Goal: Task Accomplishment & Management: Complete application form

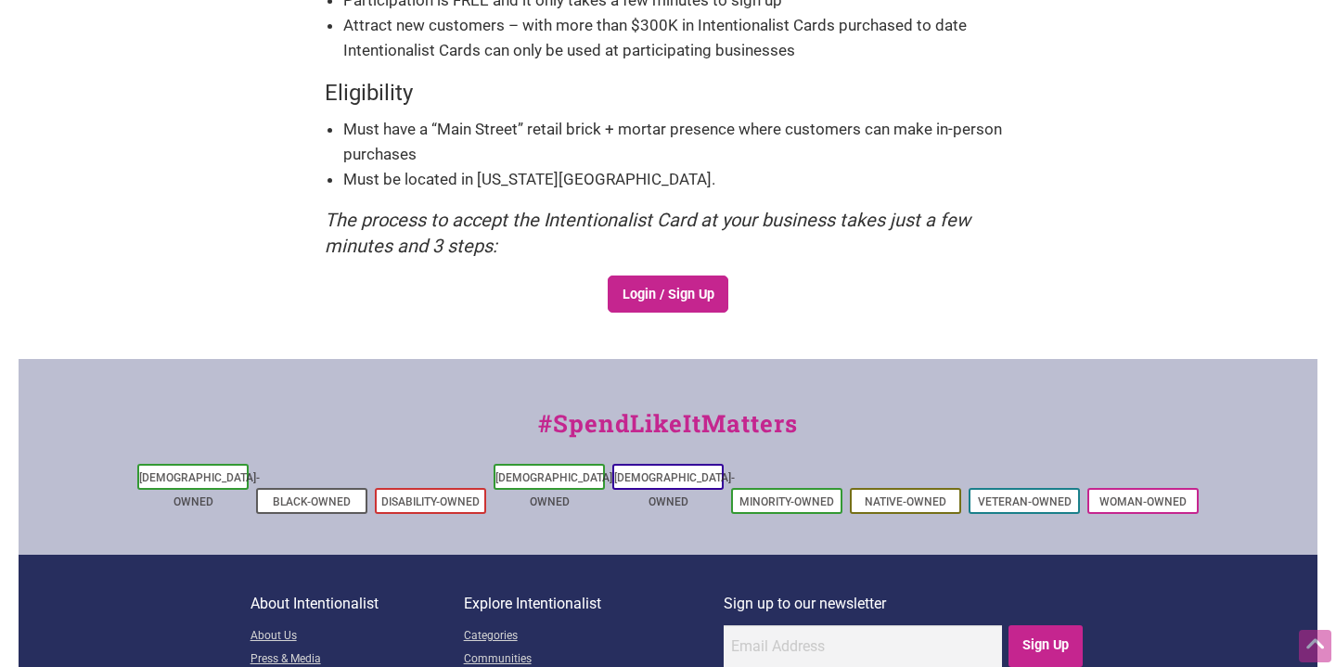
scroll to position [465, 0]
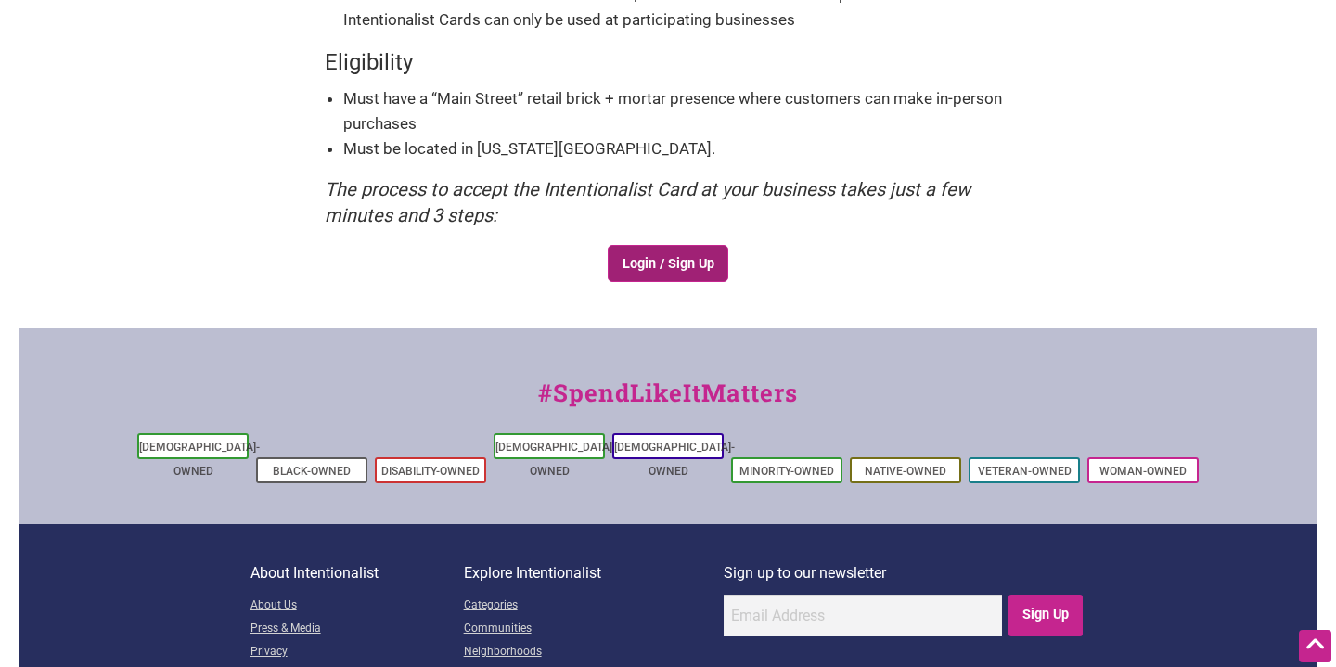
click at [644, 255] on link "Login / Sign Up" at bounding box center [668, 263] width 121 height 37
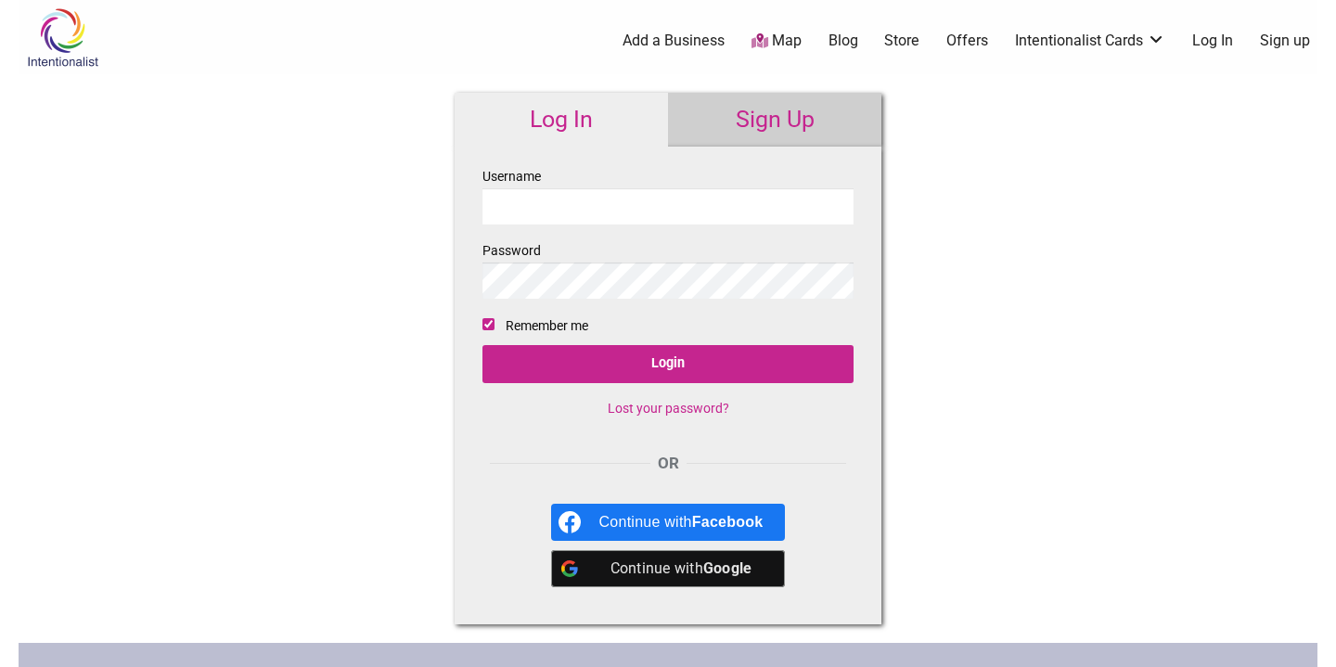
type input "reclaimclay"
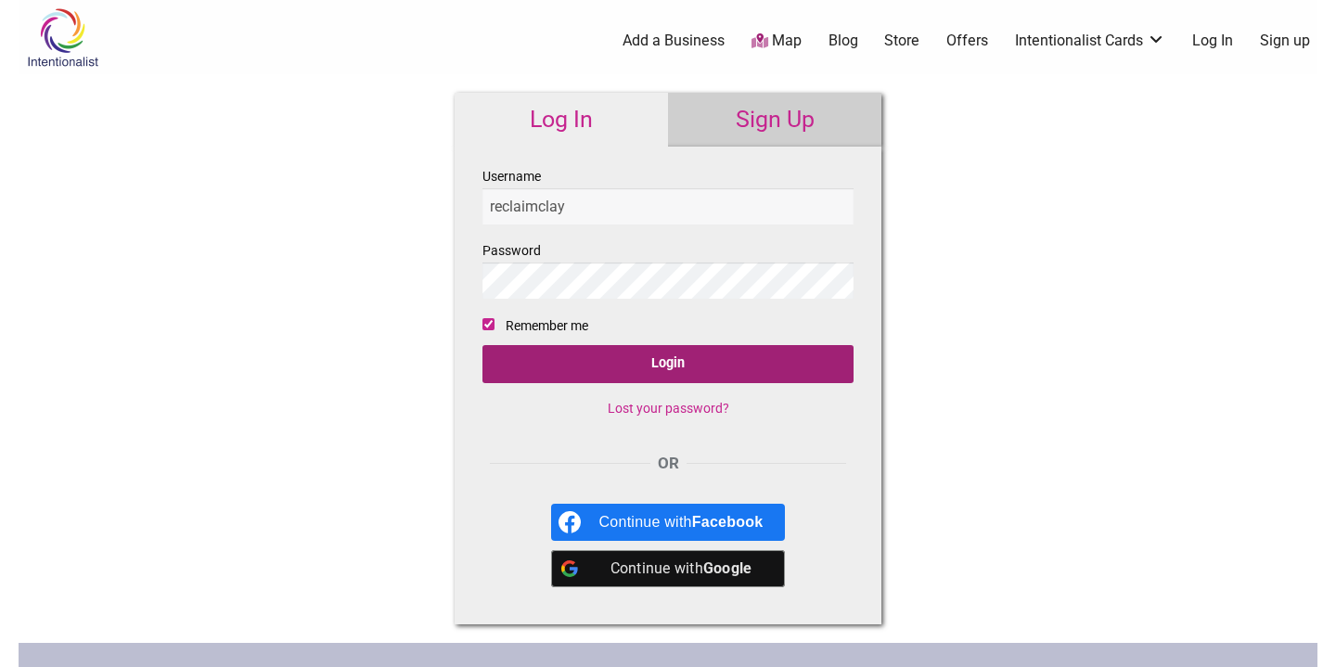
click at [641, 360] on input "Login" at bounding box center [667, 364] width 371 height 38
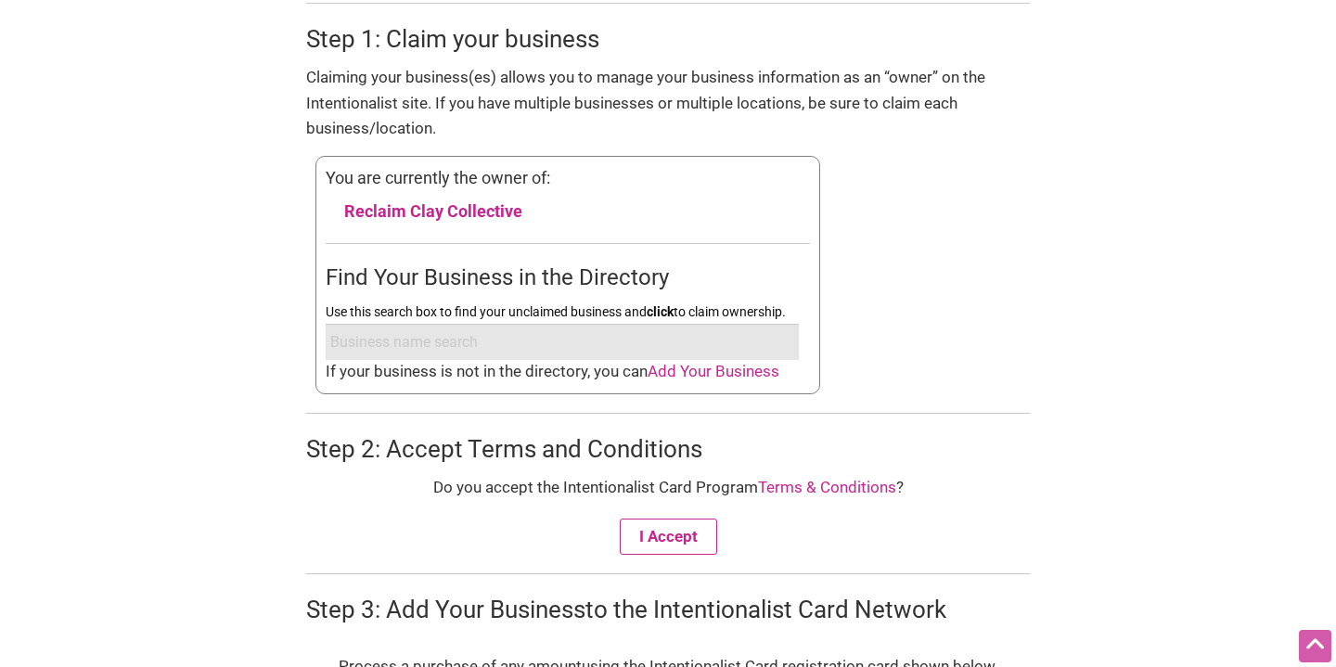
scroll to position [757, 0]
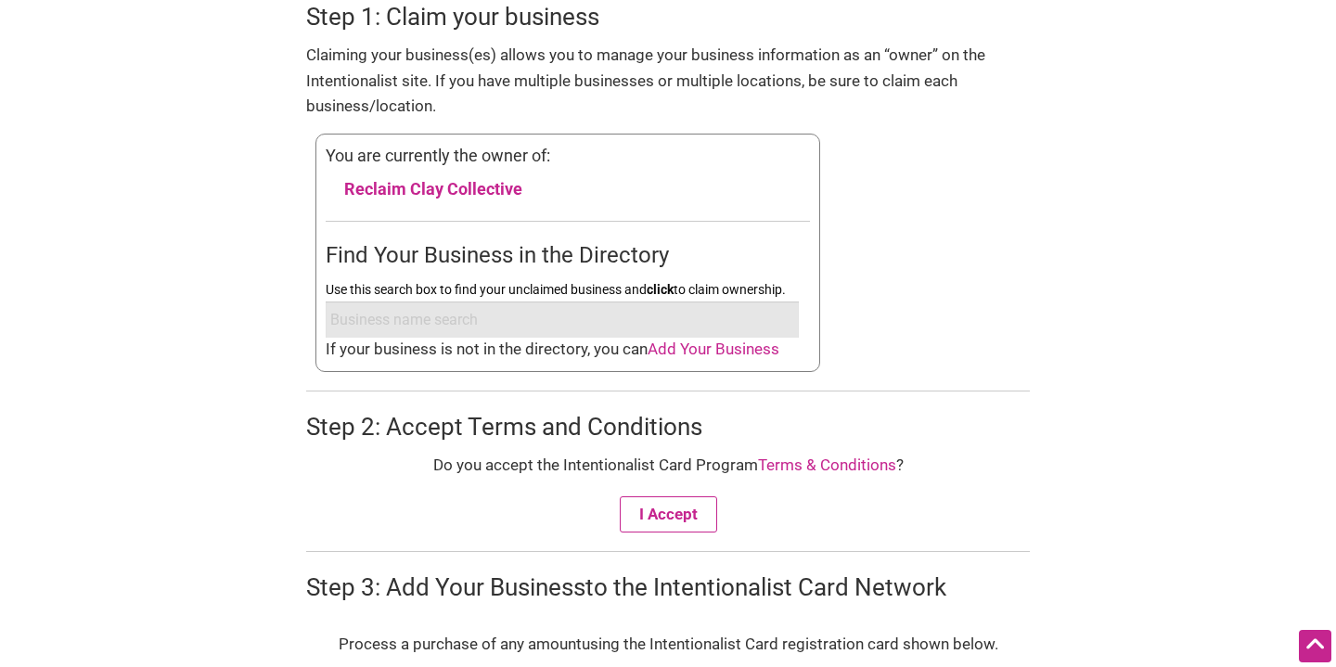
click at [469, 313] on input "Use this search box to find your unclaimed business and click to claim ownershi…" at bounding box center [562, 319] width 473 height 36
click at [466, 185] on link "Reclaim Clay Collective" at bounding box center [433, 188] width 178 height 19
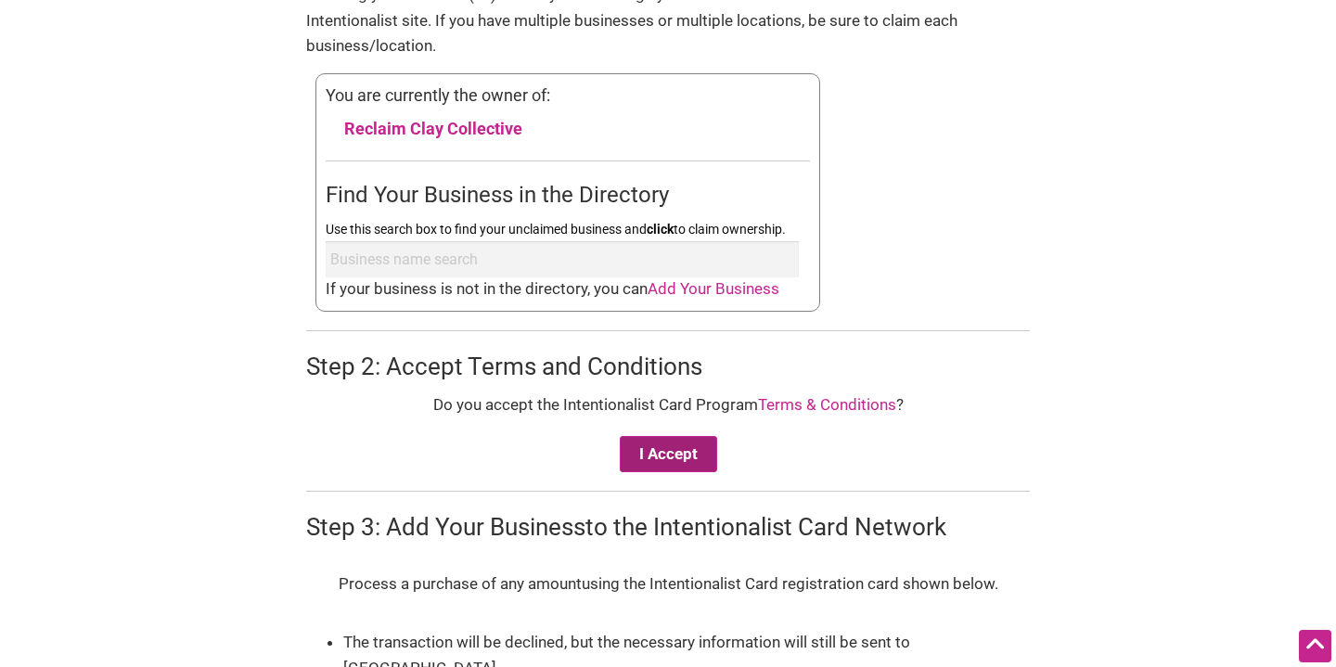
click at [697, 456] on button "I Accept" at bounding box center [668, 454] width 97 height 36
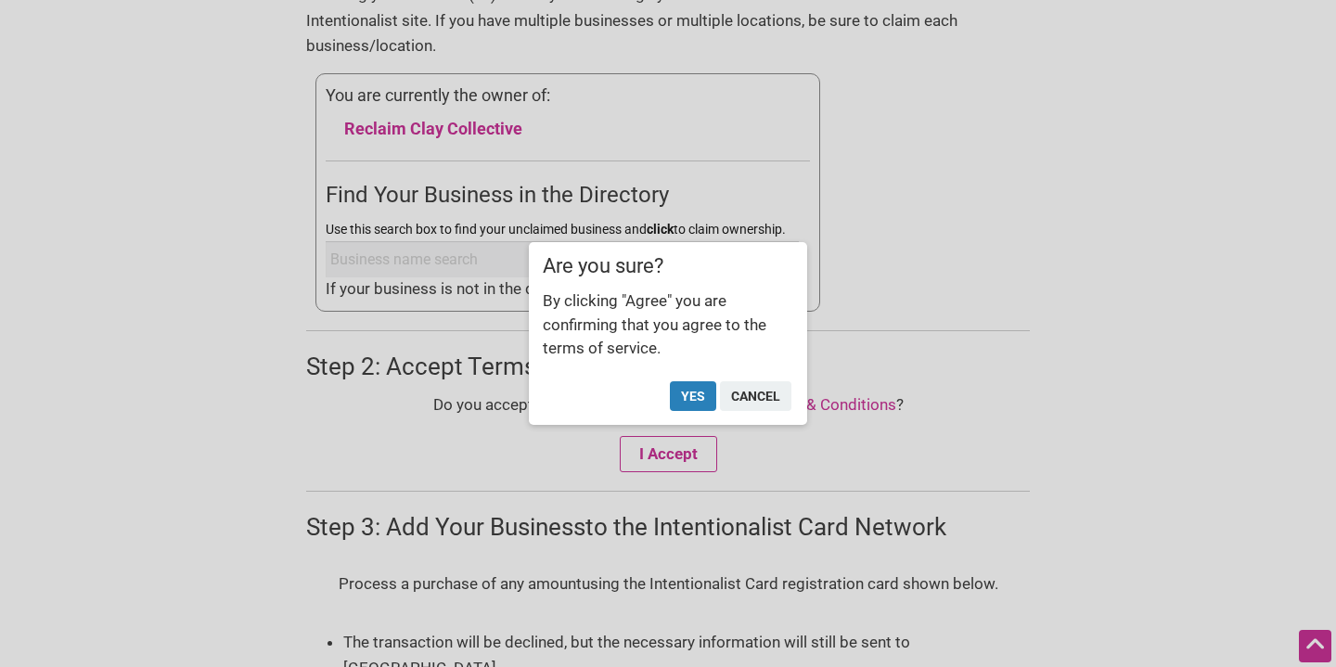
click at [707, 393] on button "Yes" at bounding box center [693, 396] width 46 height 30
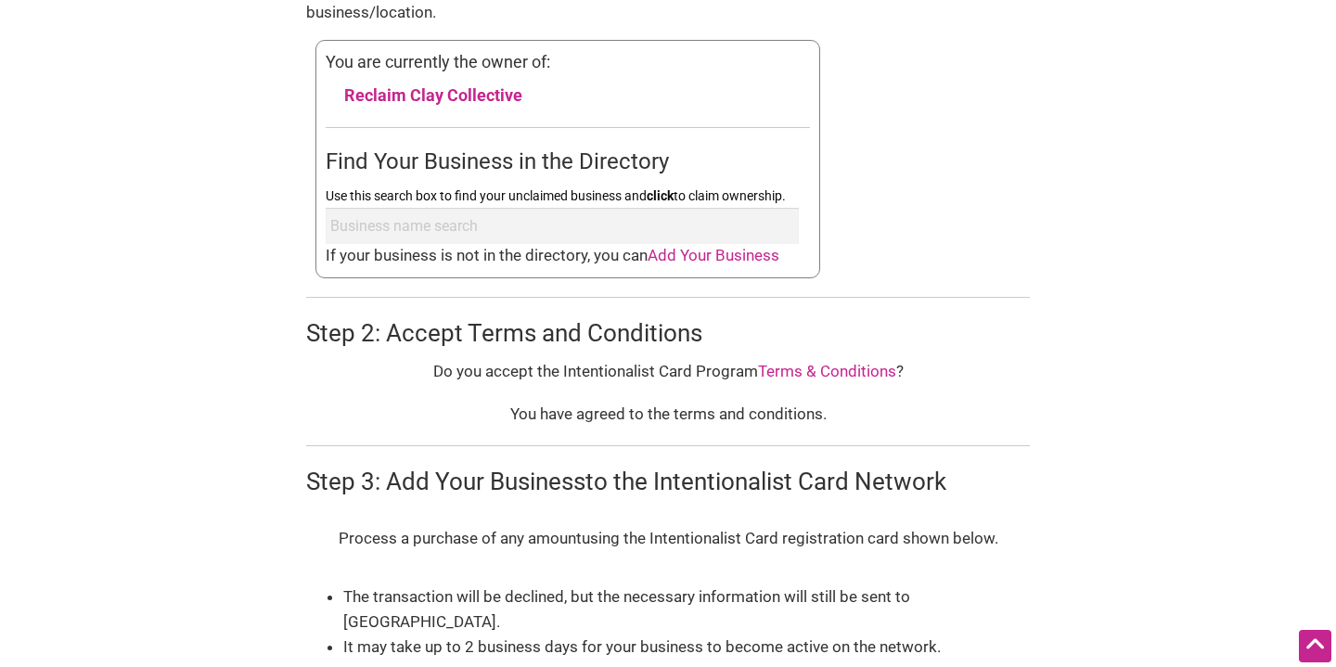
scroll to position [852, 0]
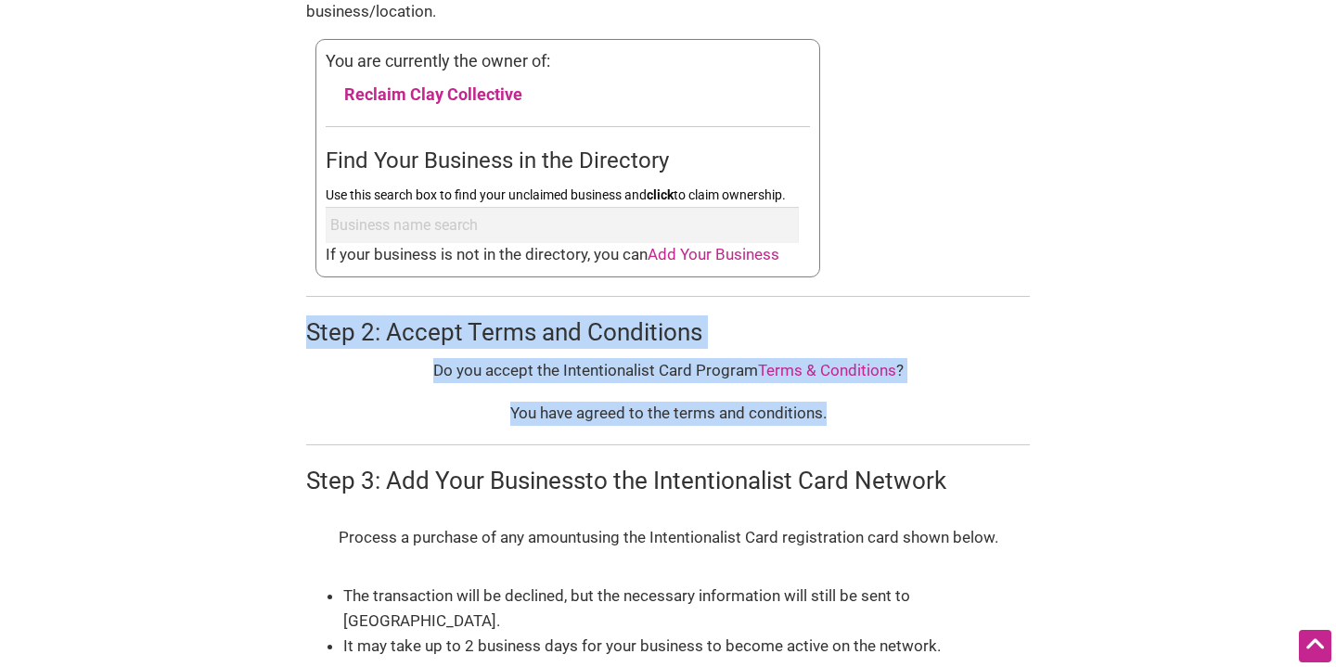
drag, startPoint x: 301, startPoint y: 332, endPoint x: 871, endPoint y: 415, distance: 575.5
click at [871, 415] on div "Join the Program! The Intentionalist Card and Buy Black Card are prepaid restri…" at bounding box center [668, 134] width 742 height 1544
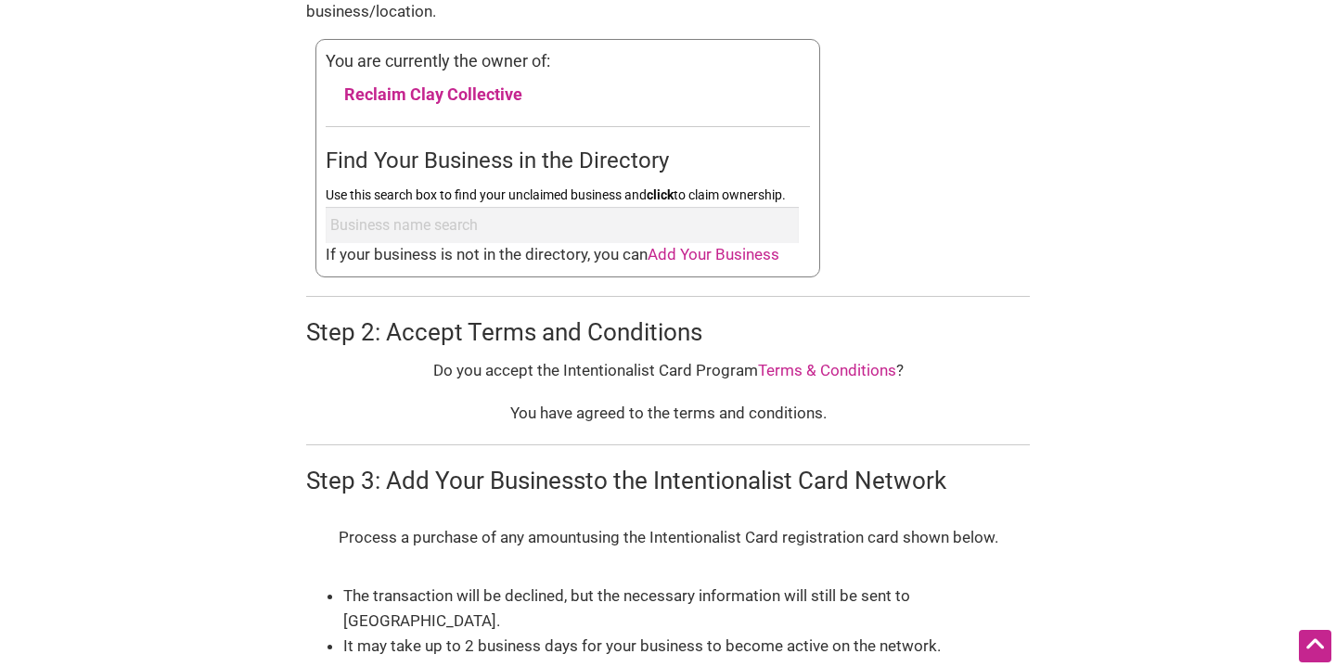
click at [871, 430] on div "Step 1: Claim your business Claiming your business(es) allows you to manage you…" at bounding box center [668, 391] width 724 height 1010
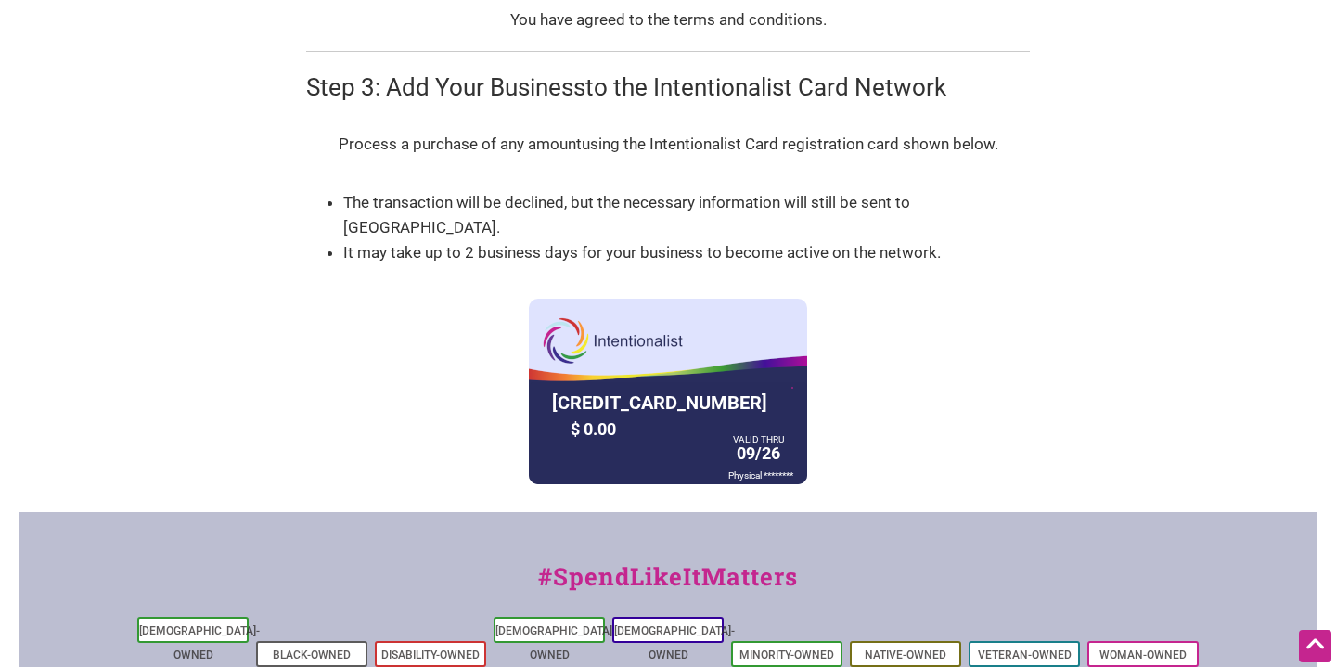
scroll to position [1249, 0]
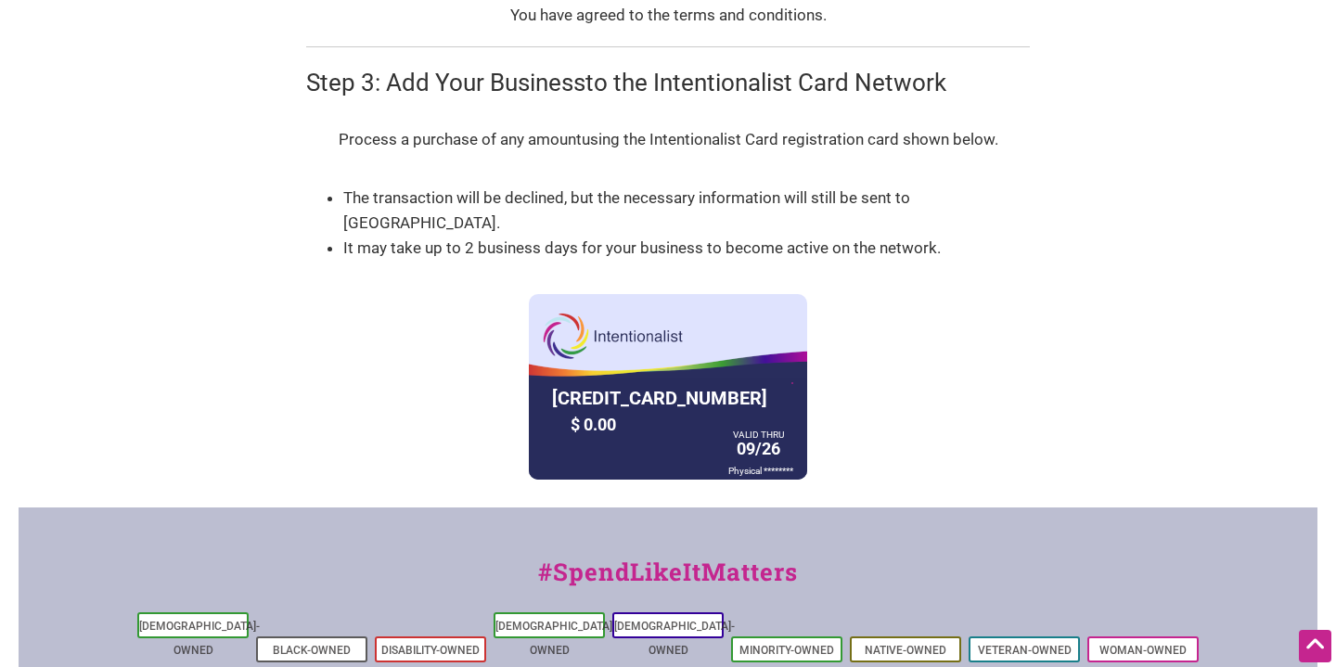
click at [714, 311] on div "5530 0100 0106 9480 $ 0.00 VALID THRU 09/26 Physical ********" at bounding box center [668, 387] width 278 height 186
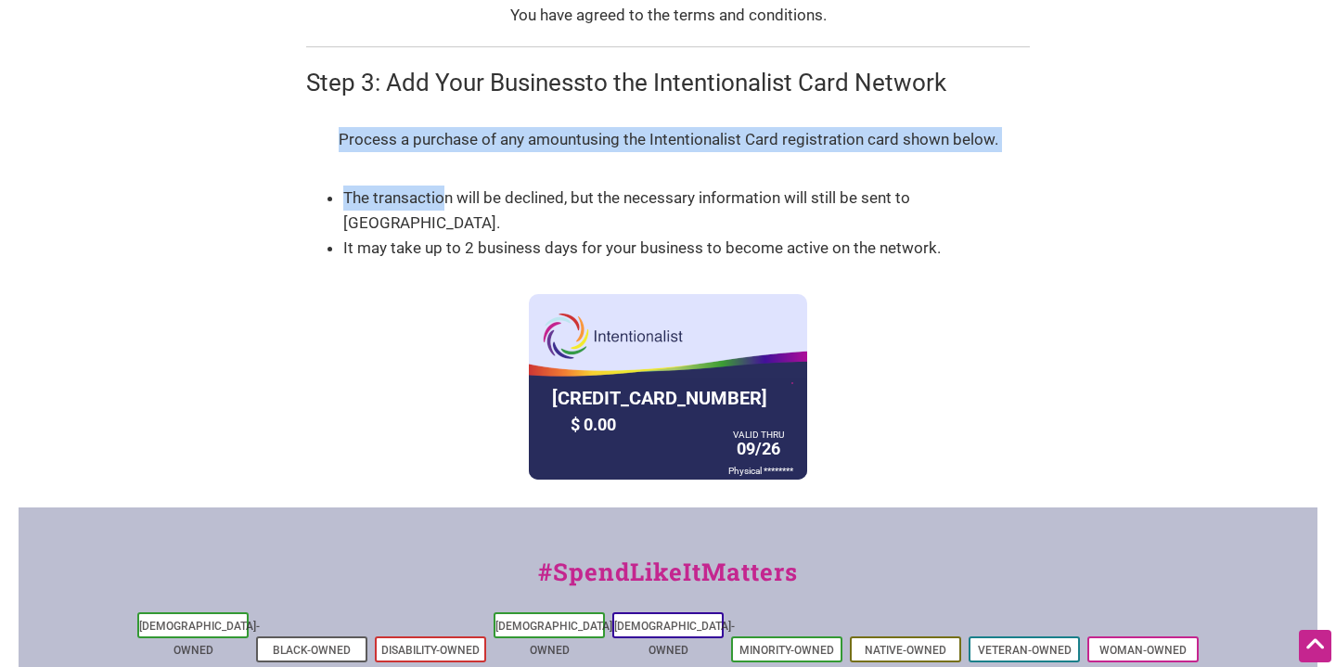
drag, startPoint x: 352, startPoint y: 143, endPoint x: 480, endPoint y: 200, distance: 140.3
click at [480, 200] on div "Process a purchase of any amount at each of your businesses/locations using the…" at bounding box center [668, 304] width 724 height 391
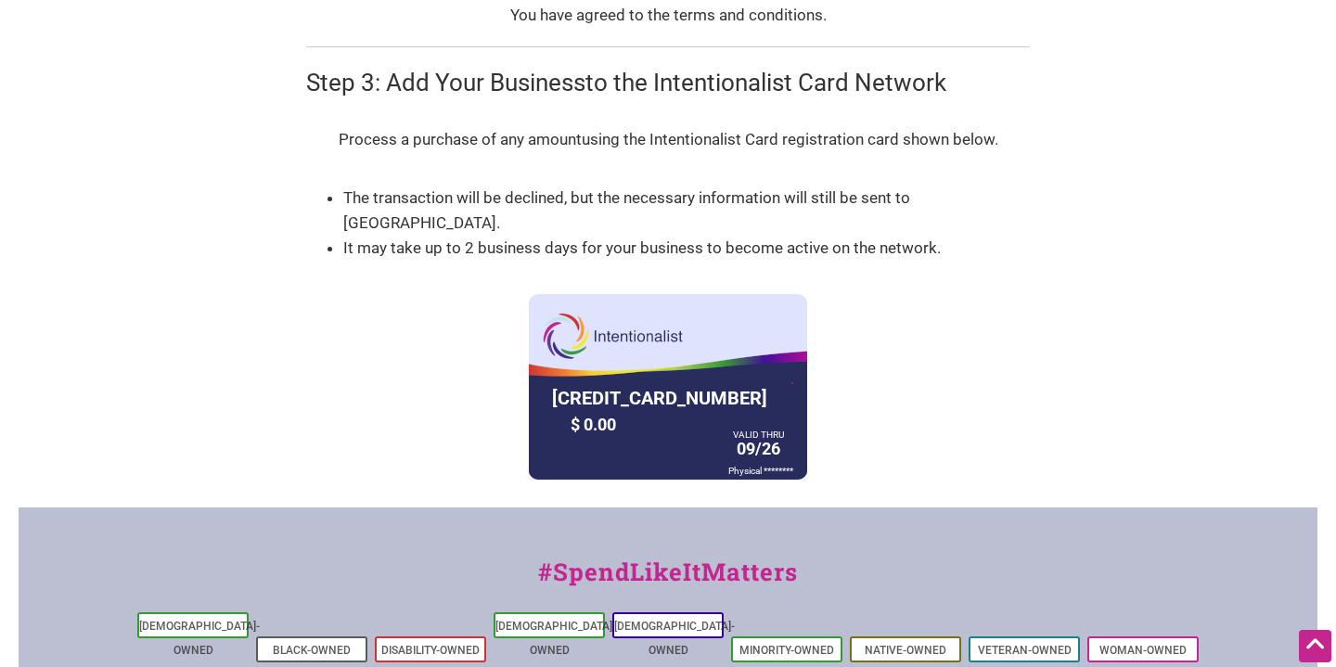
click at [493, 236] on li "It may take up to 2 business days for your business to become active on the net…" at bounding box center [677, 248] width 668 height 25
click at [638, 382] on div "5530 0100 0106 9480" at bounding box center [659, 398] width 224 height 32
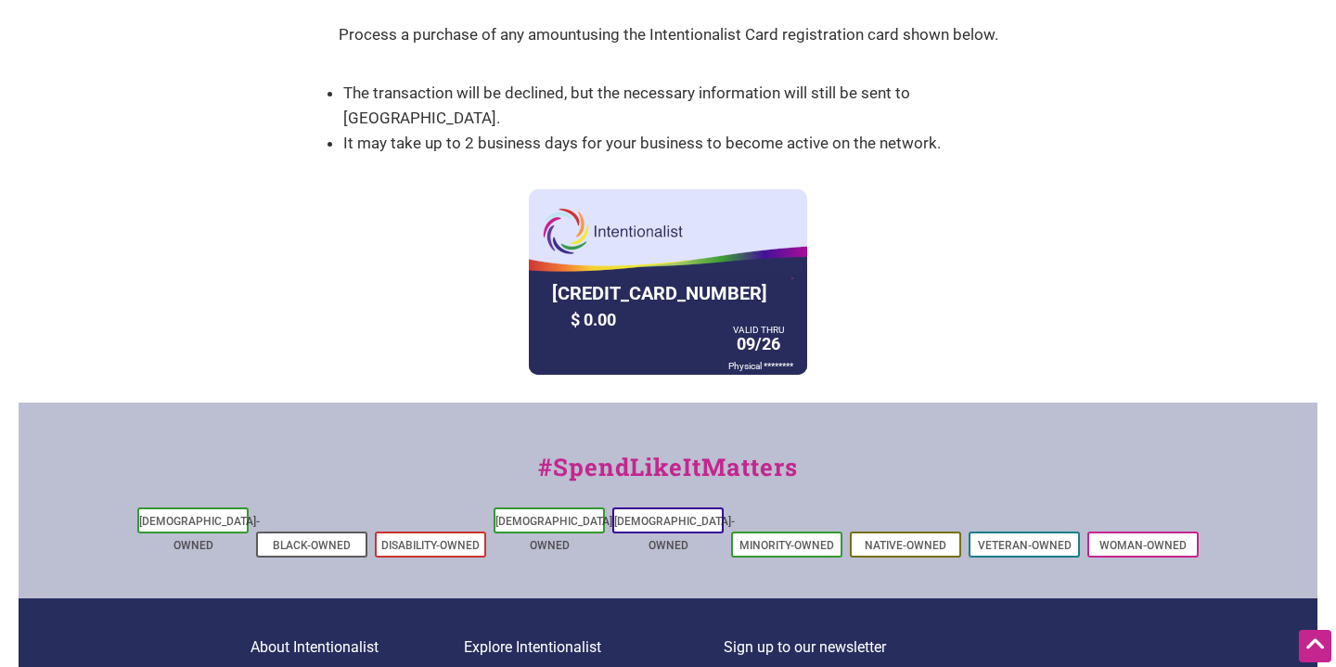
scroll to position [1506, 0]
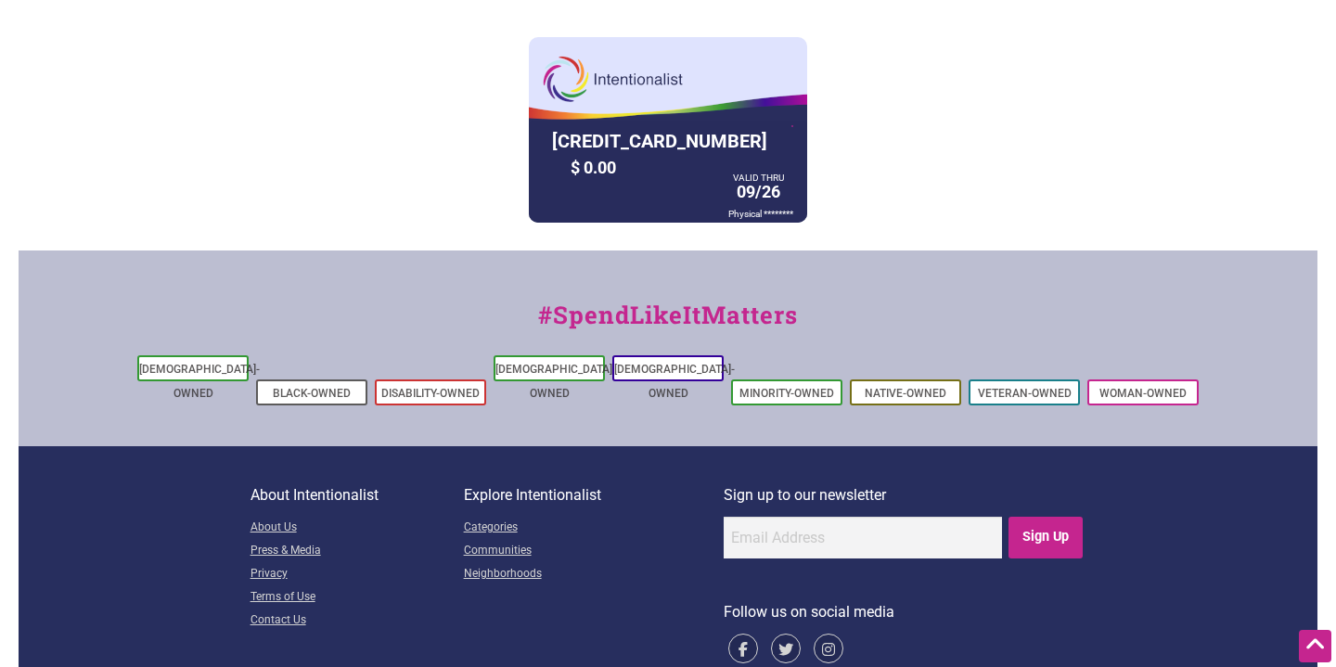
click at [595, 153] on div "$ 0.00" at bounding box center [645, 167] width 158 height 29
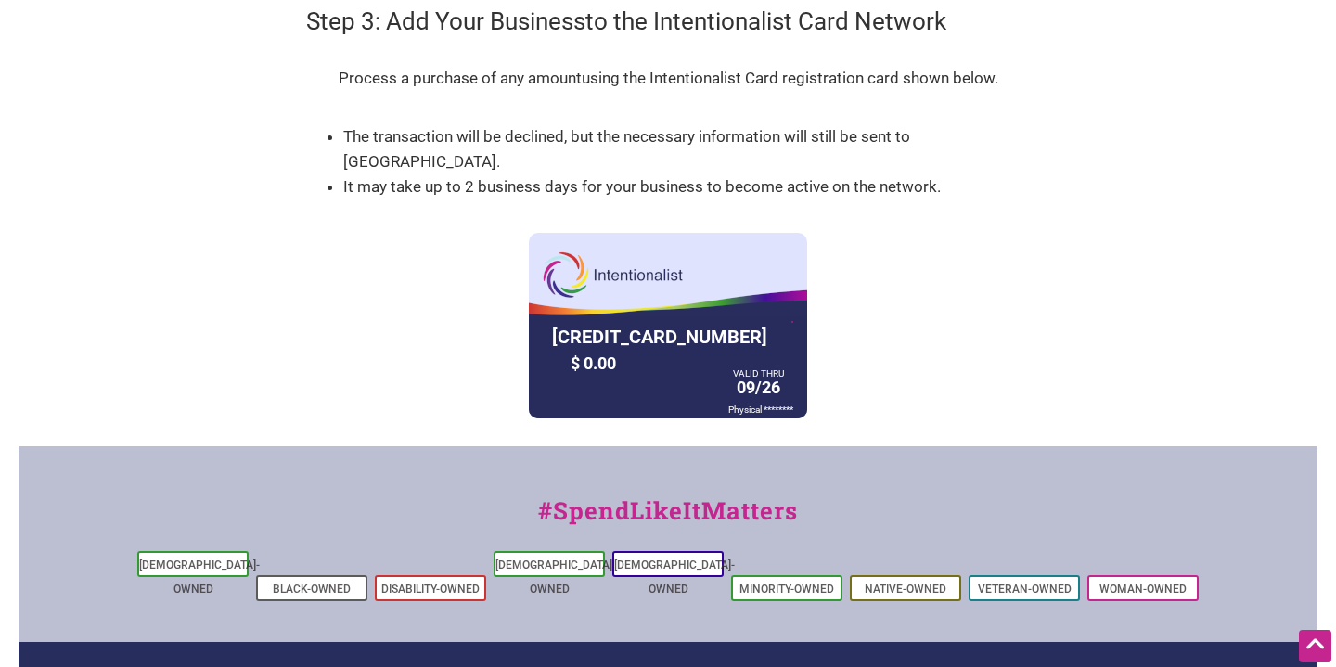
click at [986, 266] on div "Process a purchase of any amount at each of your businesses/locations using the…" at bounding box center [668, 242] width 724 height 391
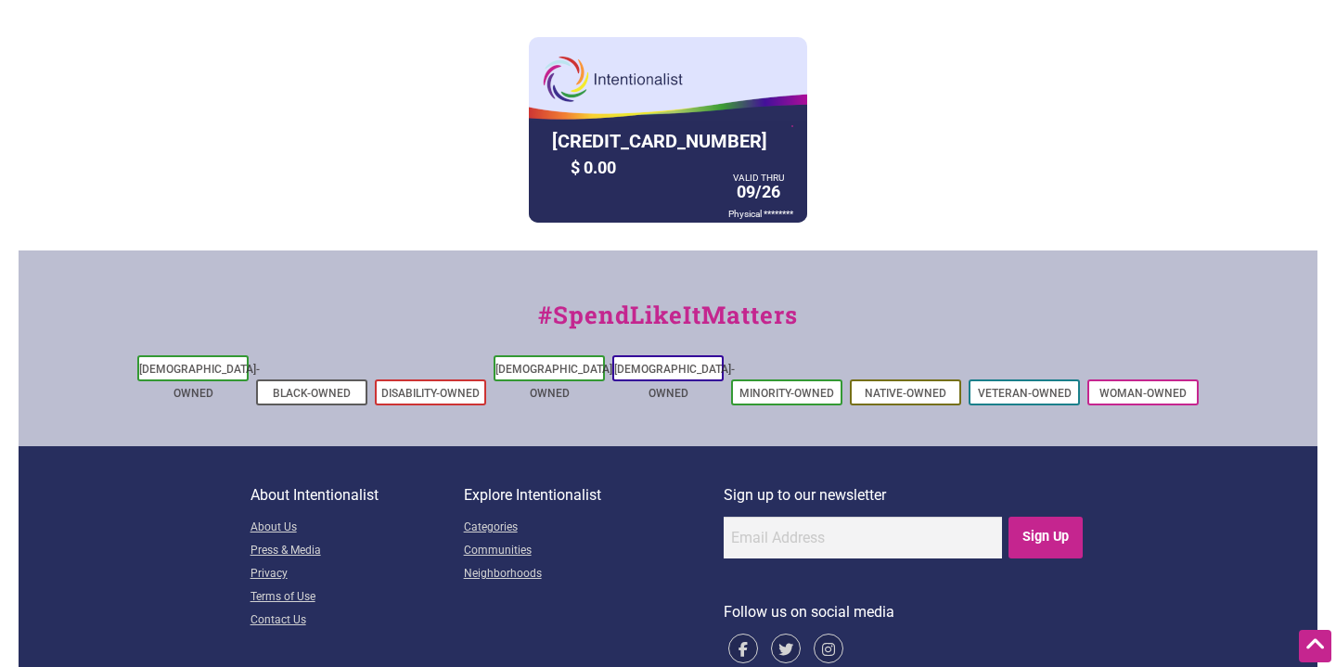
click at [694, 55] on div "5530 0100 0106 9480 $ 0.00 VALID THRU 09/26 Physical ********" at bounding box center [668, 130] width 278 height 186
click at [688, 125] on div "5530 0100 0106 9480" at bounding box center [659, 141] width 224 height 32
click at [706, 201] on div "Process a purchase of any amount at each of your businesses/locations using the…" at bounding box center [668, 47] width 724 height 391
click at [781, 178] on div "VALID THRU 09/26" at bounding box center [758, 190] width 60 height 32
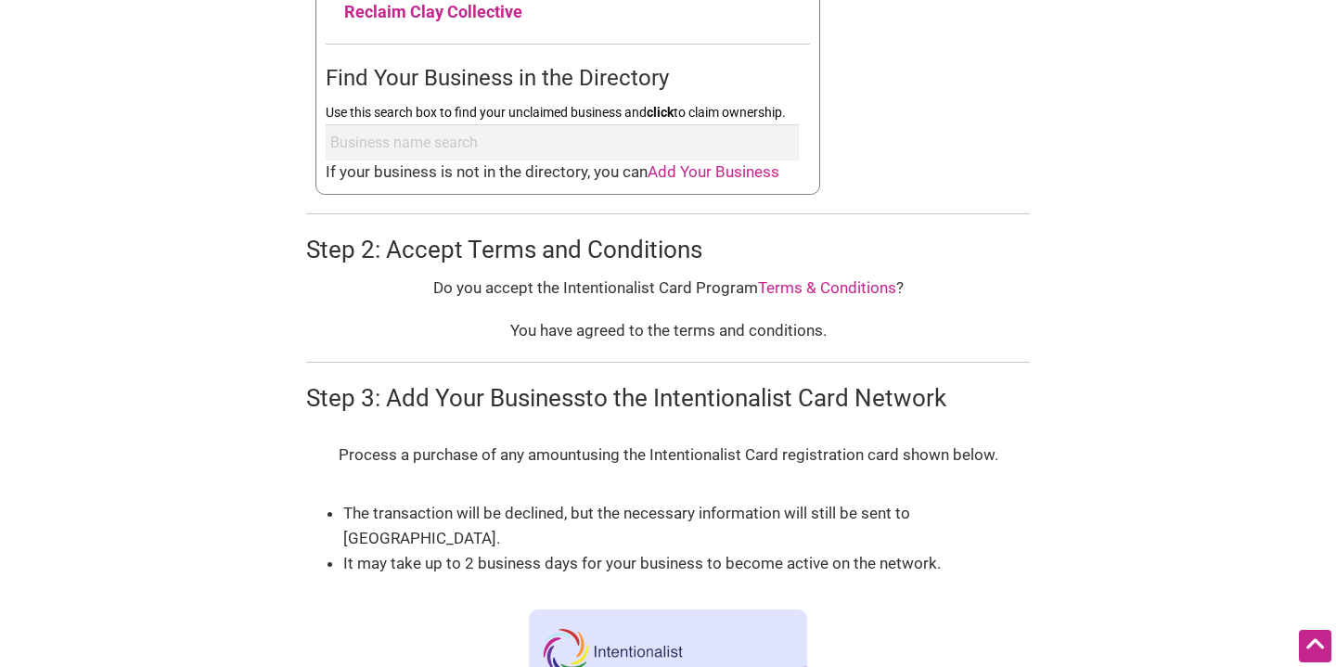
scroll to position [935, 0]
click at [348, 455] on p "Process a purchase of any amount at each of your businesses/locations using the…" at bounding box center [669, 454] width 660 height 25
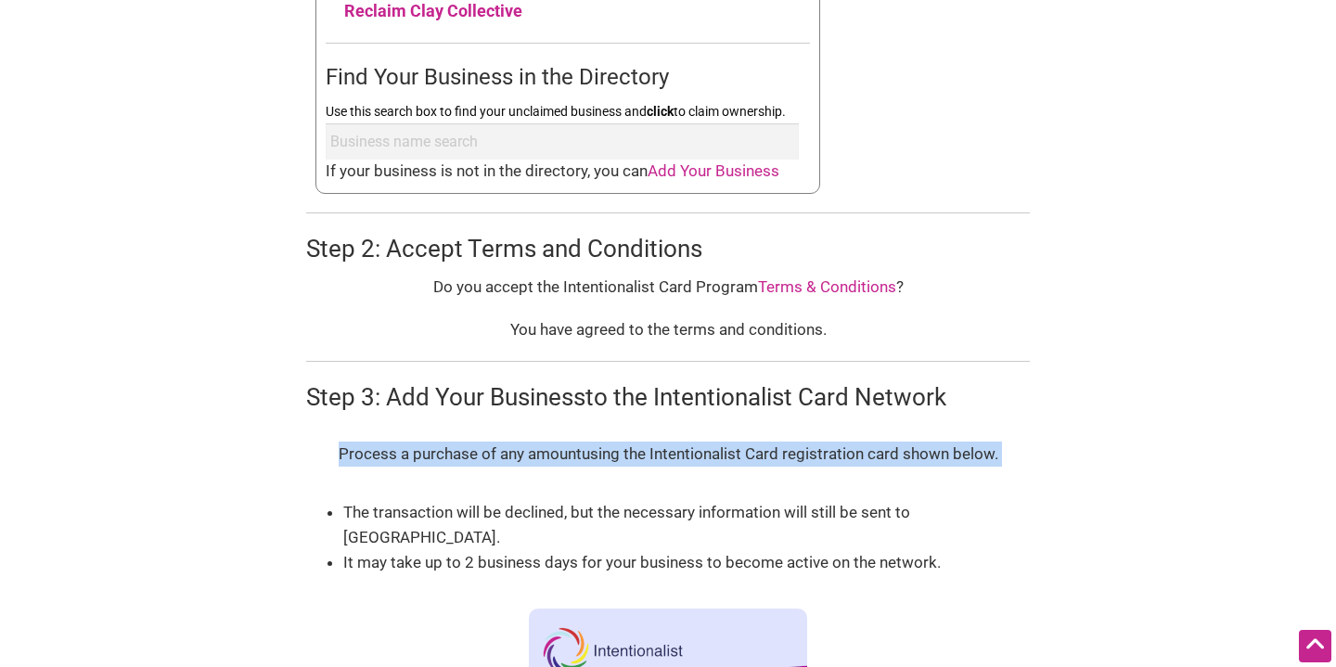
click at [348, 455] on p "Process a purchase of any amount at each of your businesses/locations using the…" at bounding box center [669, 454] width 660 height 25
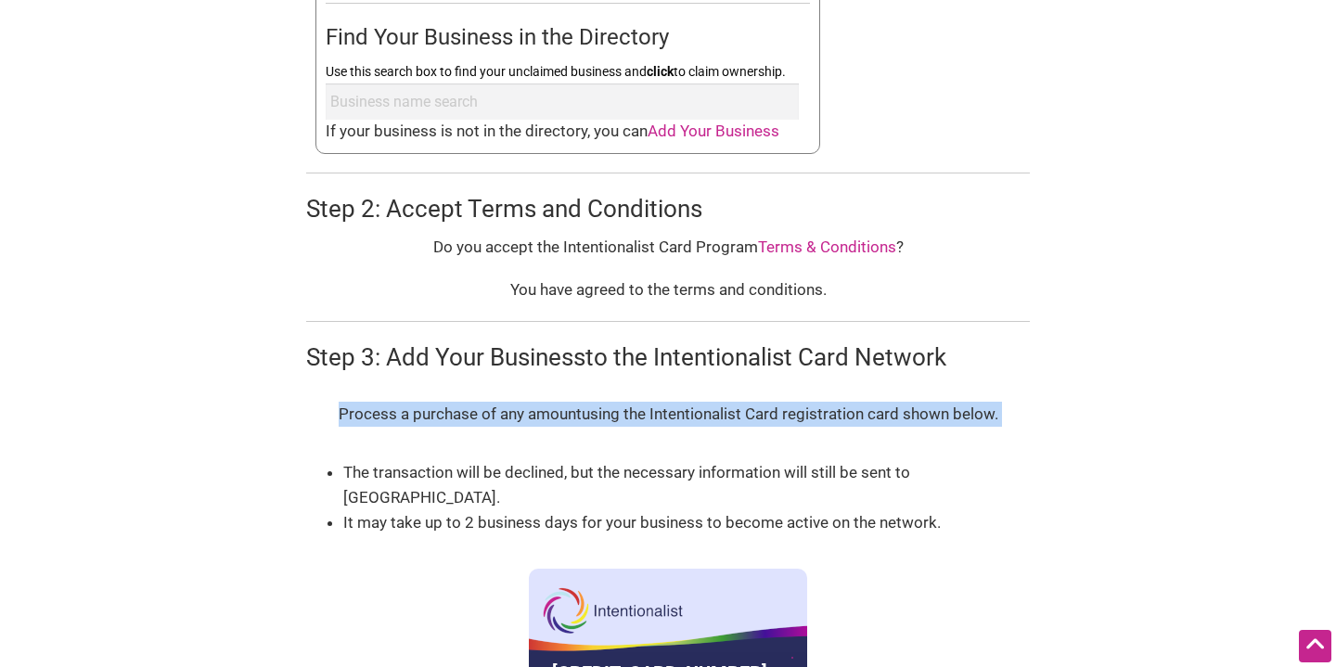
scroll to position [980, 0]
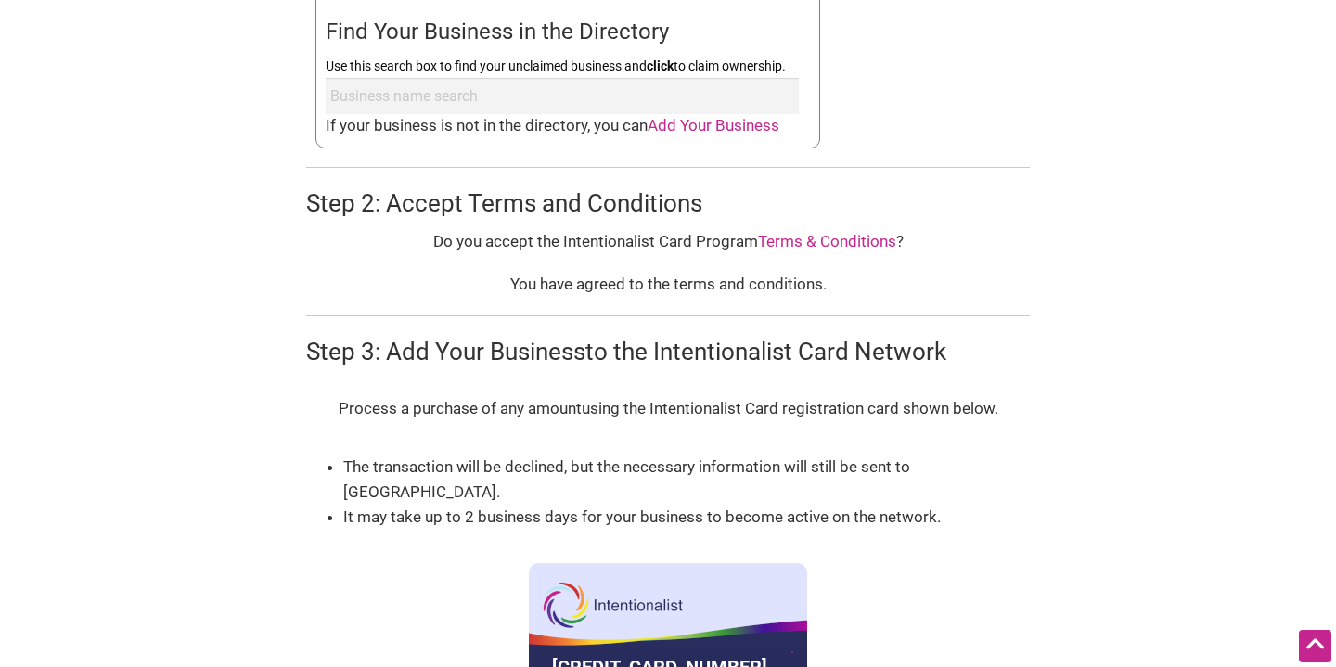
click at [711, 612] on div "5530 0100 0106 9480 $ 0.00 VALID THRU 09/26 Physical ********" at bounding box center [668, 656] width 278 height 186
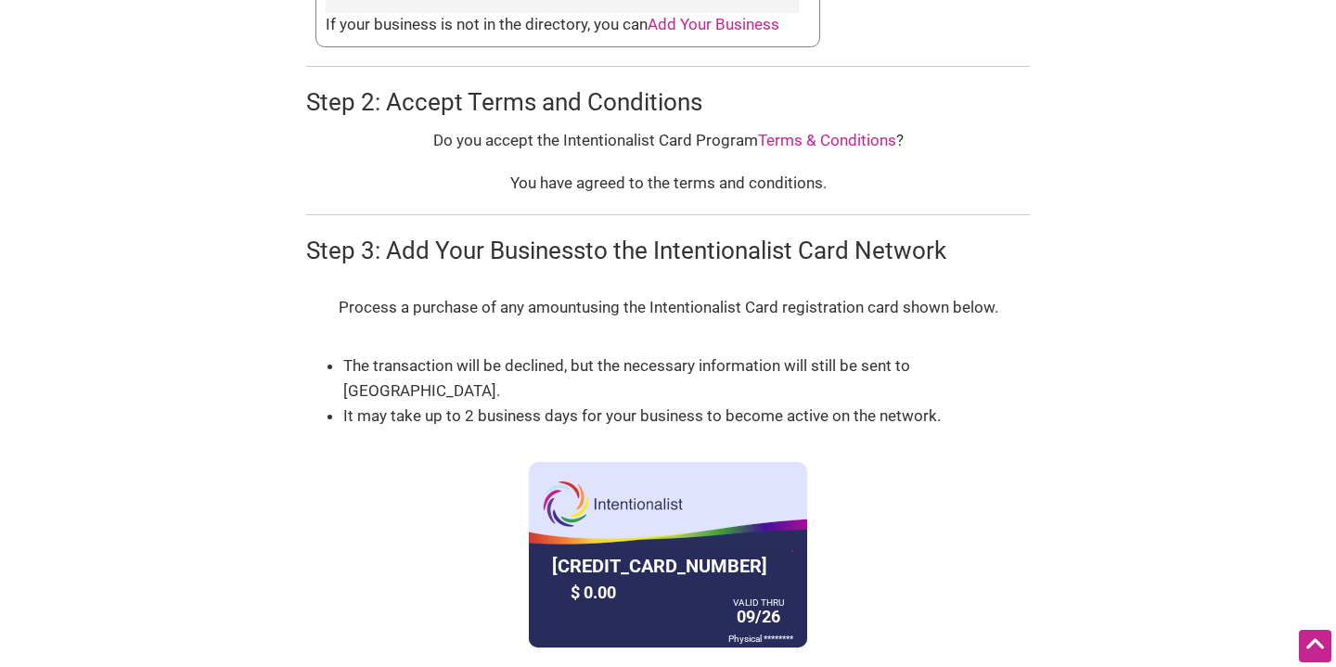
scroll to position [1127, 0]
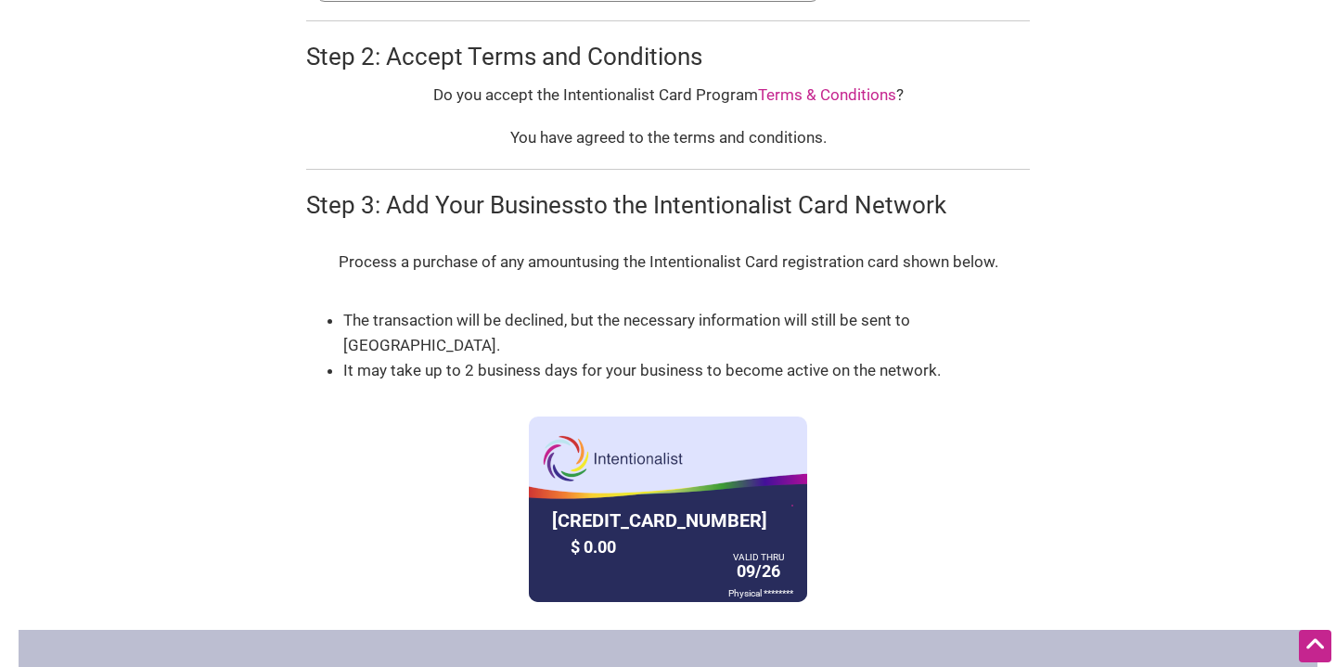
click at [643, 532] on div "$ 0.00" at bounding box center [645, 546] width 158 height 29
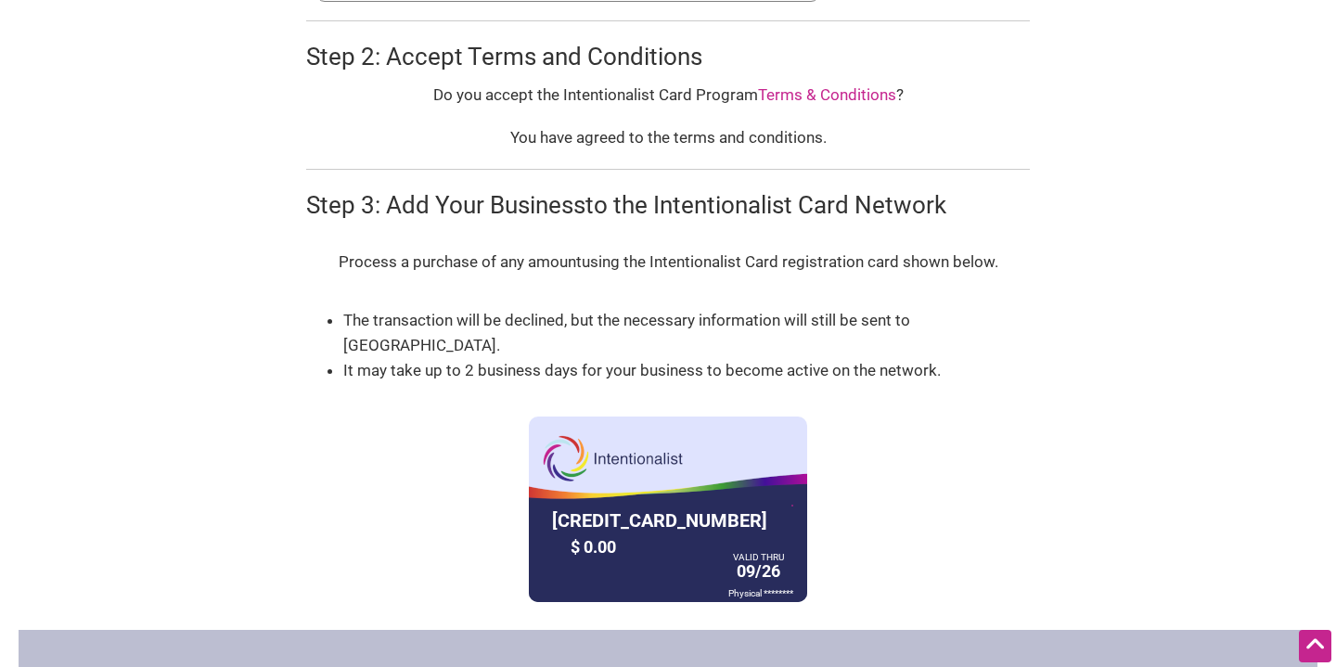
click at [643, 532] on div "$ 0.00" at bounding box center [645, 546] width 158 height 29
click at [643, 466] on div "5530 0100 0106 9480 $ 0.00 VALID THRU 09/26 Physical ********" at bounding box center [668, 509] width 278 height 186
click at [773, 556] on div "VALID THRU" at bounding box center [758, 557] width 51 height 3
click at [794, 541] on div at bounding box center [668, 551] width 278 height 102
click at [797, 554] on div at bounding box center [668, 551] width 278 height 102
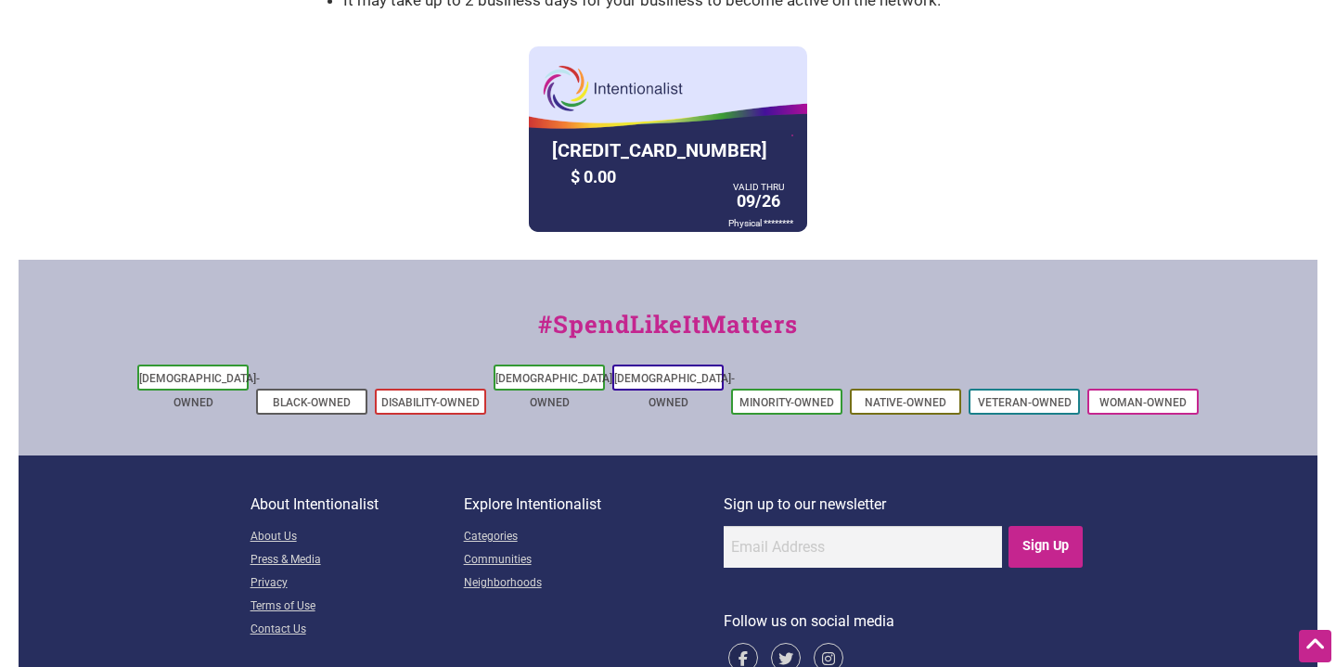
scroll to position [1506, 0]
